Goal: Information Seeking & Learning: Check status

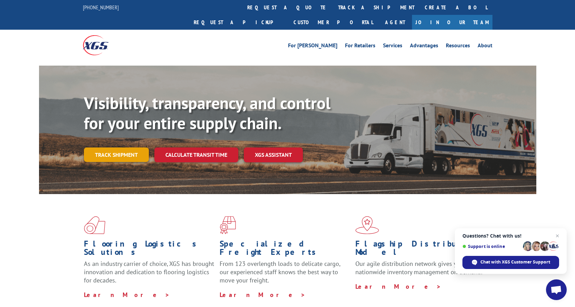
click at [134, 148] on link "Track shipment" at bounding box center [116, 155] width 65 height 15
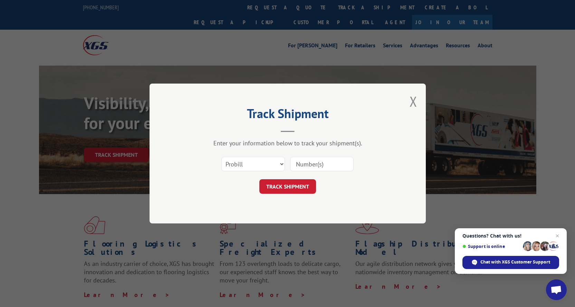
click at [321, 163] on input at bounding box center [322, 164] width 64 height 15
click at [292, 163] on input at bounding box center [322, 164] width 64 height 15
click at [276, 162] on select "Select category... Probill BOL PO" at bounding box center [254, 164] width 64 height 15
click at [222, 157] on select "Select category... Probill BOL PO" at bounding box center [254, 164] width 64 height 15
drag, startPoint x: 257, startPoint y: 152, endPoint x: 257, endPoint y: 166, distance: 13.5
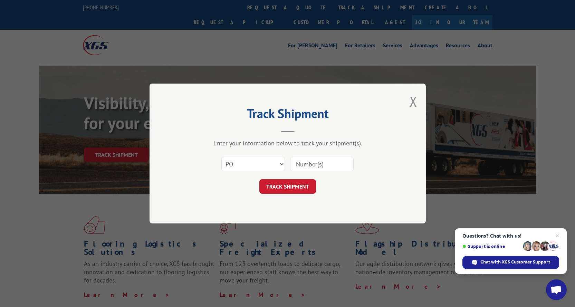
click at [257, 152] on div "Enter your information below to track your shipment(s). Select category... Prob…" at bounding box center [287, 166] width 207 height 55
click at [258, 166] on select "Select category... Probill BOL PO" at bounding box center [254, 164] width 64 height 15
select select "probill"
click at [222, 157] on select "Select category... Probill BOL PO" at bounding box center [254, 164] width 64 height 15
click at [309, 162] on input at bounding box center [322, 164] width 64 height 15
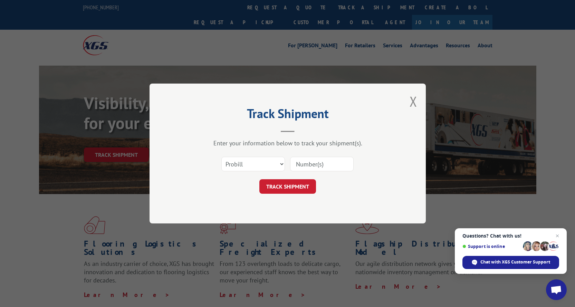
paste input "16944974"
type input "16944974"
click at [289, 189] on button "TRACK SHIPMENT" at bounding box center [288, 186] width 57 height 15
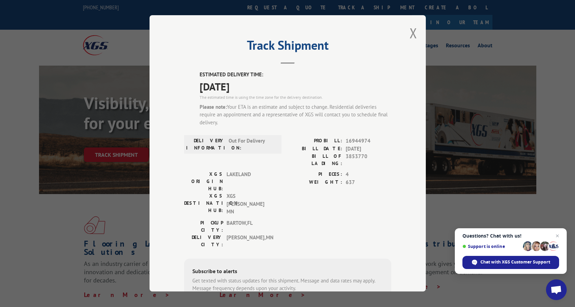
click at [415, 38] on div "Track Shipment ESTIMATED DELIVERY TIME: [DATE] The estimated time is using the …" at bounding box center [288, 153] width 276 height 276
click at [413, 38] on button "Close modal" at bounding box center [414, 33] width 8 height 18
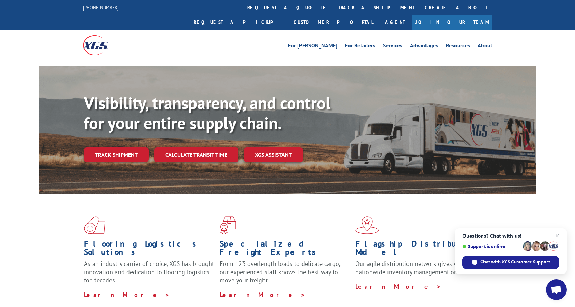
click at [139, 148] on link "Track shipment" at bounding box center [116, 155] width 65 height 15
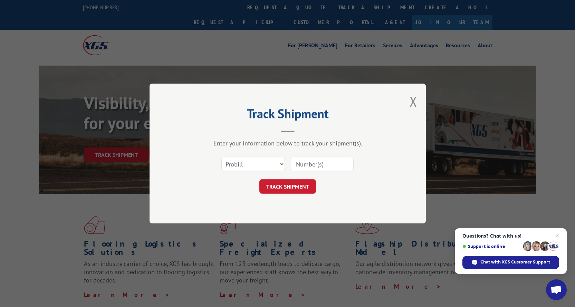
click at [310, 168] on input at bounding box center [322, 164] width 64 height 15
paste input "16944974"
type input "16944974"
click at [305, 183] on button "TRACK SHIPMENT" at bounding box center [288, 186] width 57 height 15
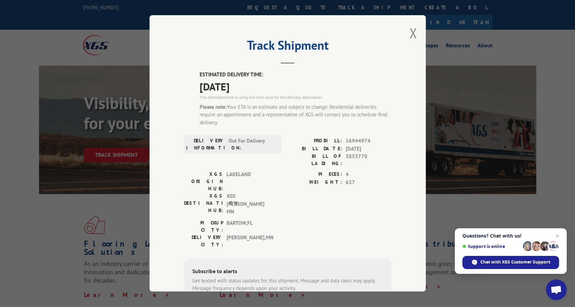
click at [458, 185] on div "Track Shipment ESTIMATED DELIVERY TIME: [DATE] The estimated time is using the …" at bounding box center [287, 153] width 575 height 307
click at [412, 37] on button "Close modal" at bounding box center [414, 33] width 8 height 18
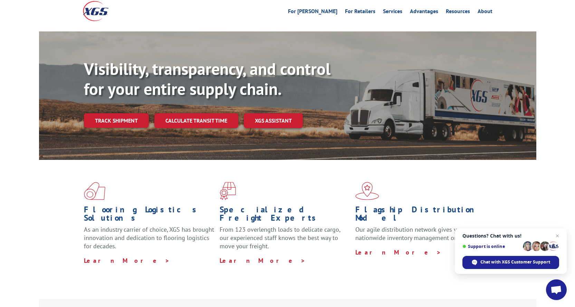
scroll to position [35, 0]
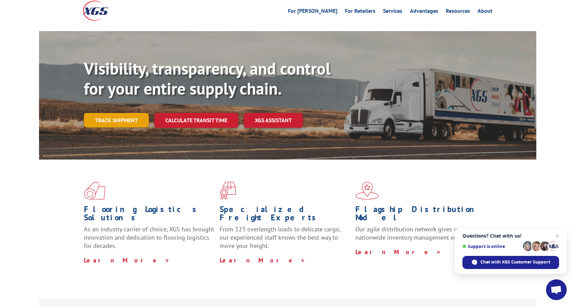
click at [98, 113] on link "Track shipment" at bounding box center [116, 120] width 65 height 15
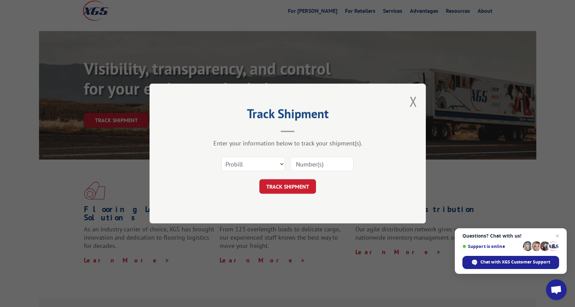
click at [319, 167] on input at bounding box center [322, 164] width 64 height 15
paste input "16944974"
type input "16944974"
click at [308, 190] on button "TRACK SHIPMENT" at bounding box center [288, 186] width 57 height 15
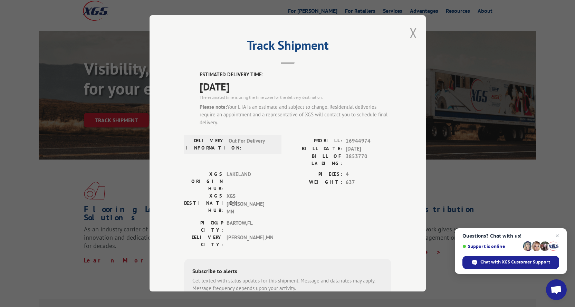
click at [410, 34] on button "Close modal" at bounding box center [414, 33] width 8 height 18
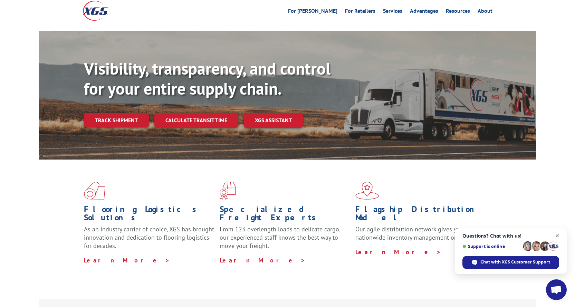
click at [555, 236] on span "Close chat" at bounding box center [558, 236] width 9 height 9
